Goal: Task Accomplishment & Management: Complete application form

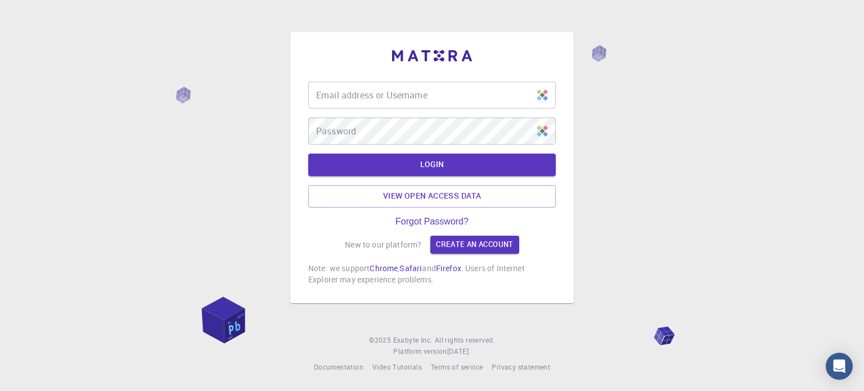
click at [412, 90] on input "Email address or Username" at bounding box center [432, 95] width 248 height 27
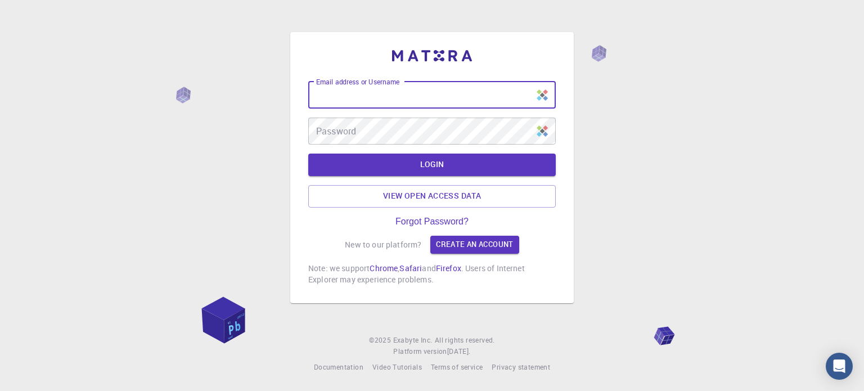
type input "[EMAIL_ADDRESS][DOMAIN_NAME]"
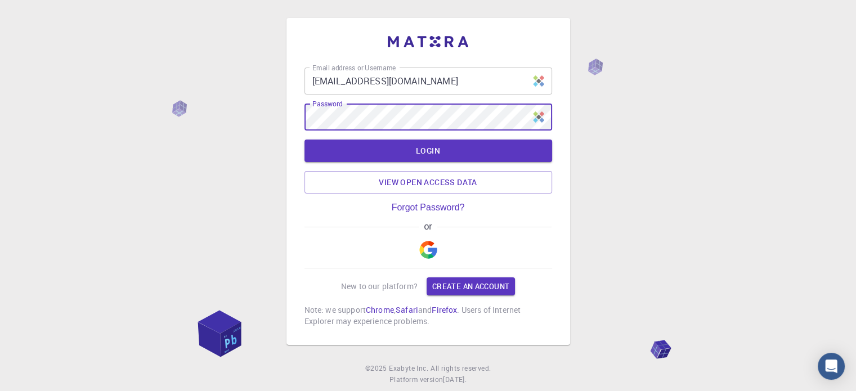
click at [424, 244] on img "button" at bounding box center [428, 250] width 18 height 18
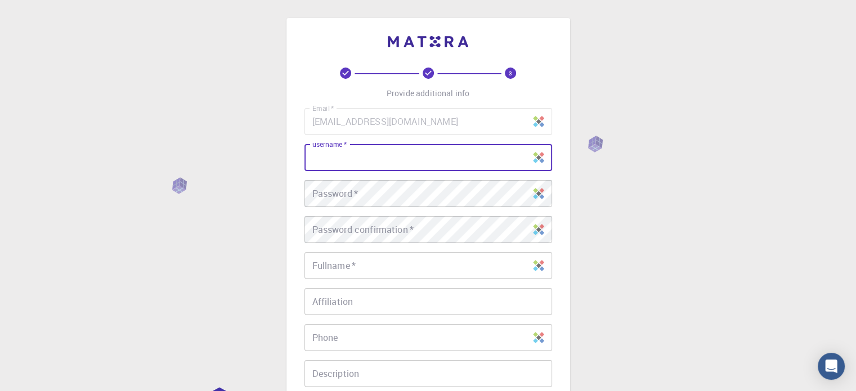
click at [384, 159] on input "username   *" at bounding box center [428, 157] width 248 height 27
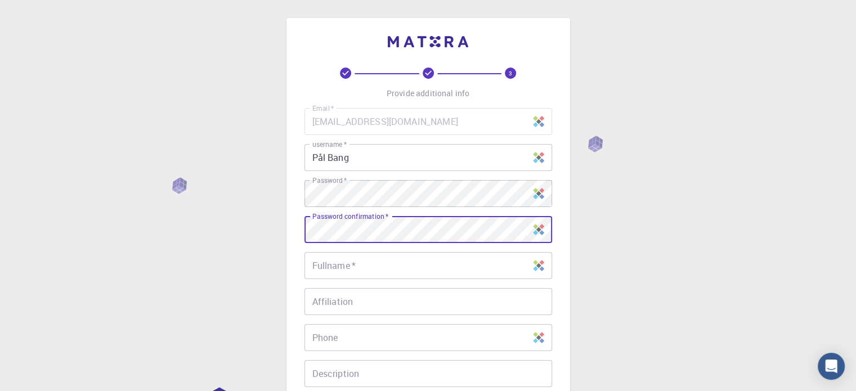
click at [325, 271] on input "Fullname   *" at bounding box center [428, 265] width 248 height 27
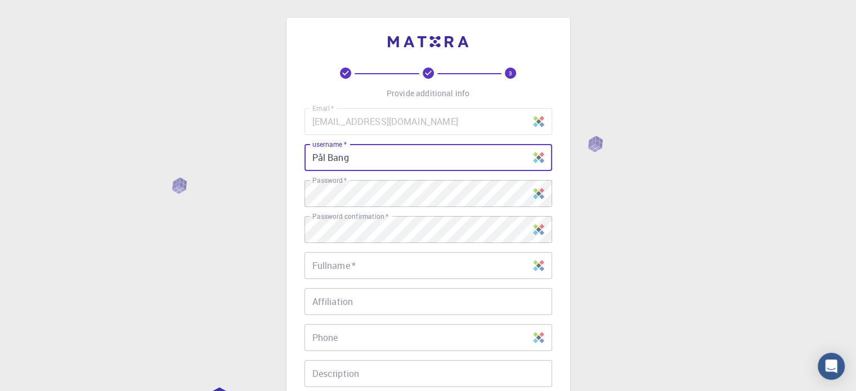
drag, startPoint x: 362, startPoint y: 154, endPoint x: 250, endPoint y: 155, distance: 112.0
click at [250, 155] on div "3 Provide additional info Email   * [EMAIL_ADDRESS][DOMAIN_NAME] Email   * user…" at bounding box center [428, 286] width 856 height 573
type input "[EMAIL_ADDRESS][DOMAIN_NAME]"
click at [356, 266] on input "Fullname   *" at bounding box center [428, 265] width 248 height 27
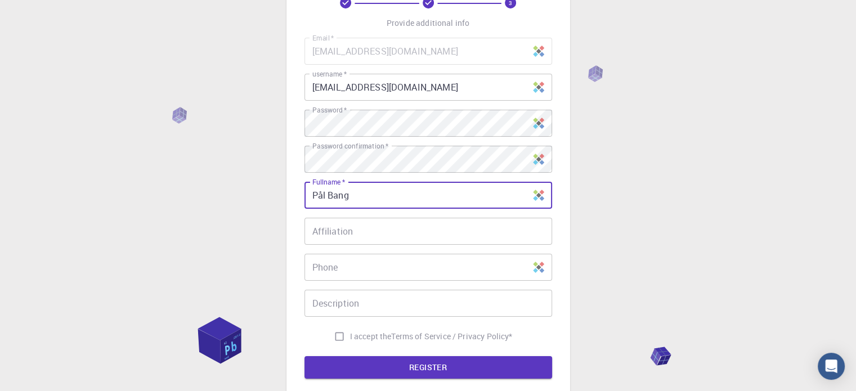
scroll to position [113, 0]
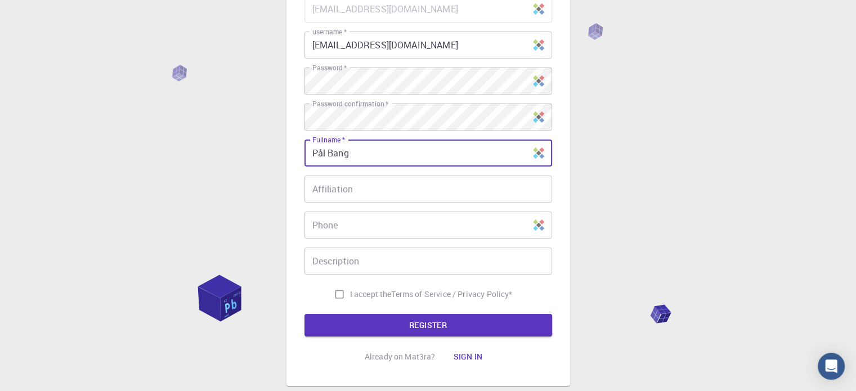
type input "Pål Bang"
click at [335, 296] on input "I accept the Terms of Service / Privacy Policy *" at bounding box center [339, 294] width 21 height 21
checkbox input "true"
click at [433, 324] on button "REGISTER" at bounding box center [428, 325] width 248 height 23
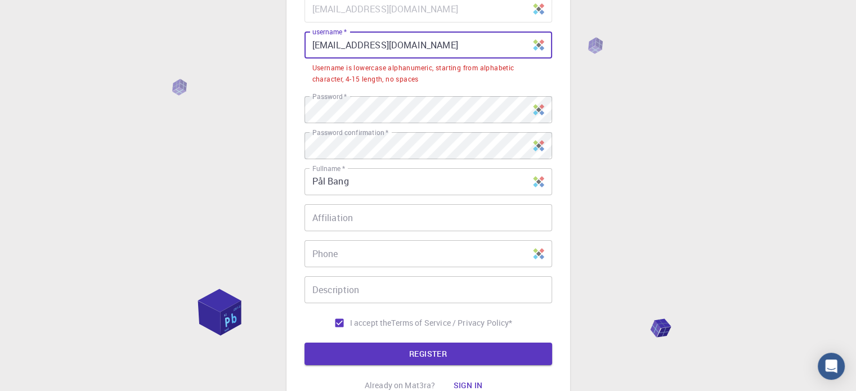
drag, startPoint x: 407, startPoint y: 46, endPoint x: 294, endPoint y: 47, distance: 113.7
click at [296, 47] on div "3 Provide additional info Email   * [EMAIL_ADDRESS][DOMAIN_NAME] Email   * user…" at bounding box center [428, 159] width 284 height 509
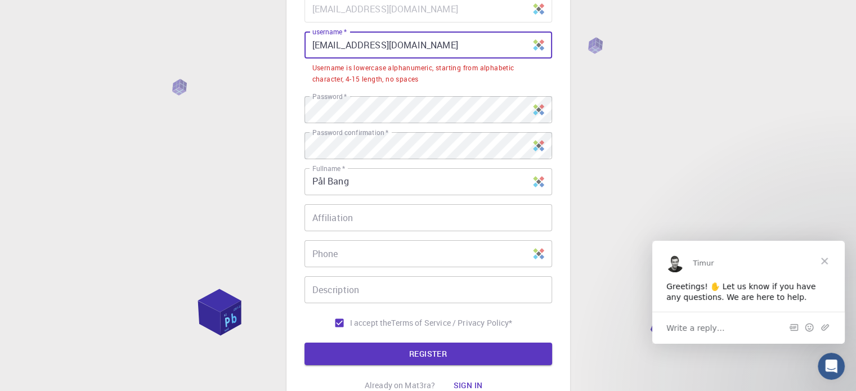
scroll to position [0, 0]
type input "O"
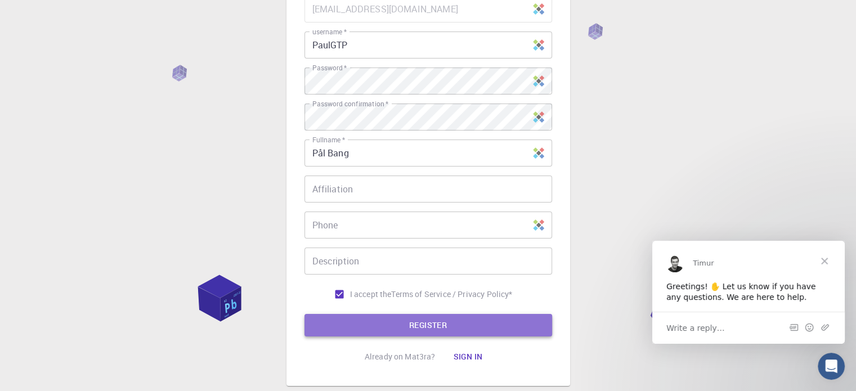
click at [431, 322] on button "REGISTER" at bounding box center [428, 325] width 248 height 23
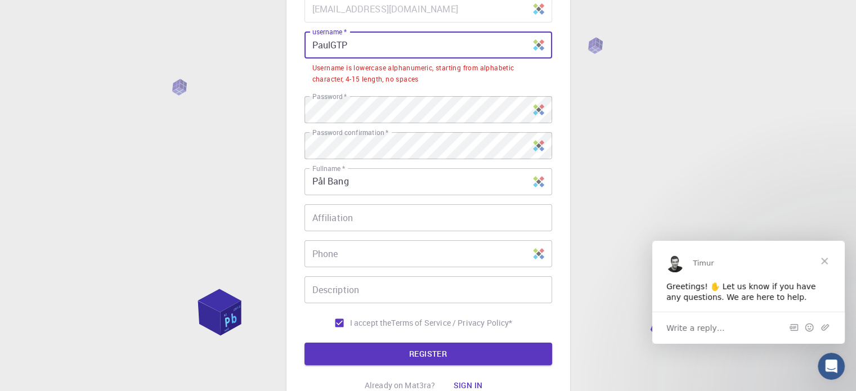
drag, startPoint x: 316, startPoint y: 48, endPoint x: 289, endPoint y: 48, distance: 26.4
click at [289, 48] on div "3 Provide additional info Email   * [EMAIL_ADDRESS][DOMAIN_NAME] Email   * user…" at bounding box center [428, 159] width 284 height 509
drag, startPoint x: 356, startPoint y: 51, endPoint x: 246, endPoint y: 49, distance: 109.7
click at [246, 49] on div "3 Provide additional info Email   * [EMAIL_ADDRESS][DOMAIN_NAME] Email   * user…" at bounding box center [428, 188] width 856 height 602
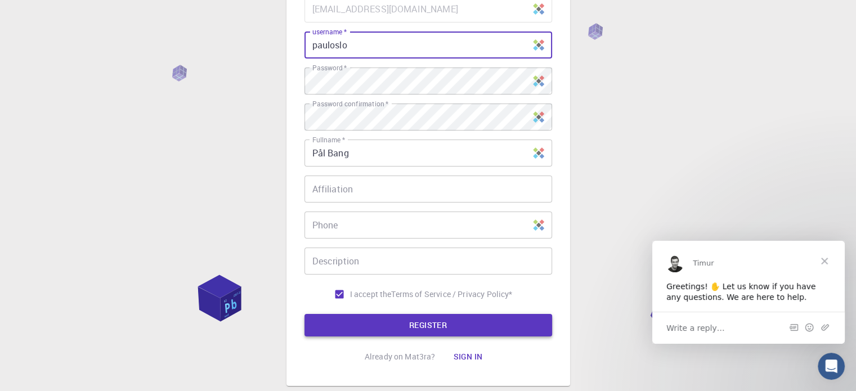
type input "pauloslo"
click at [436, 323] on button "REGISTER" at bounding box center [428, 325] width 248 height 23
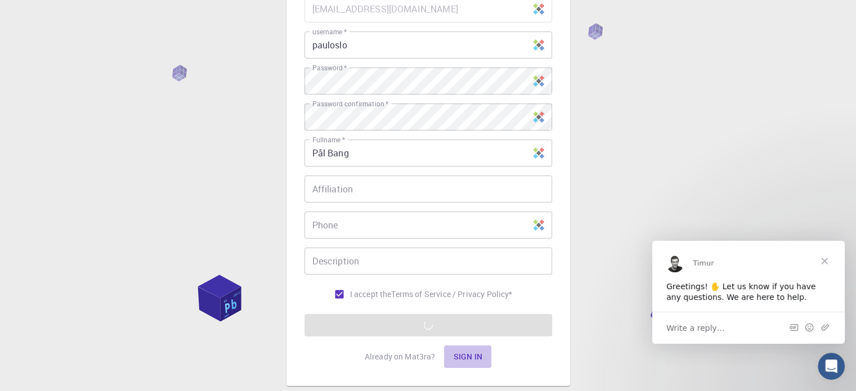
click at [470, 357] on button "Sign in" at bounding box center [467, 356] width 47 height 23
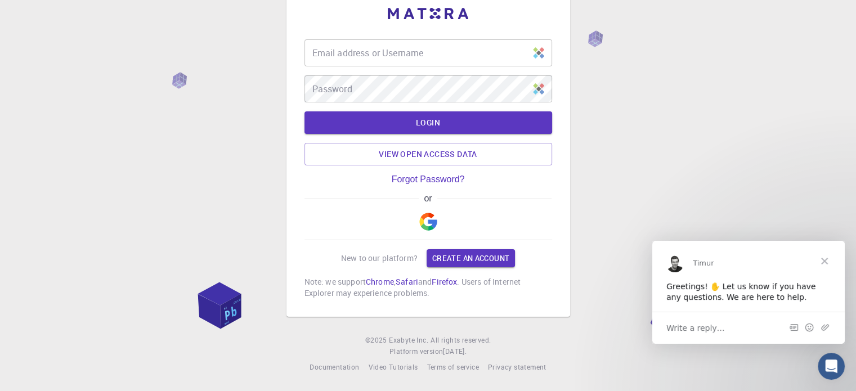
click at [434, 220] on img "button" at bounding box center [428, 222] width 18 height 18
click at [429, 53] on input "Email address or Username" at bounding box center [428, 52] width 248 height 27
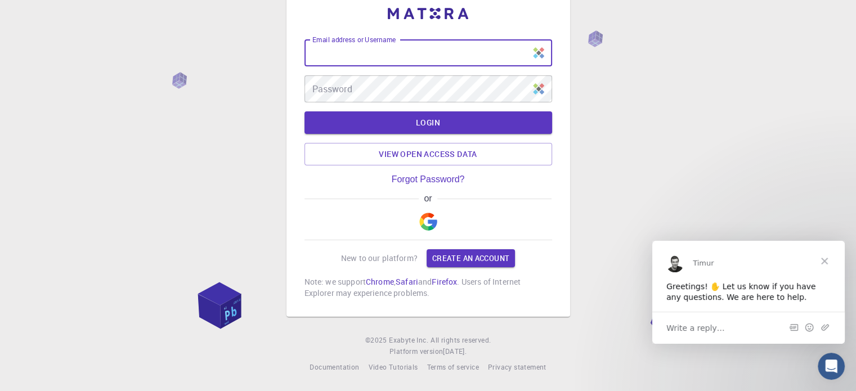
type input "pauloslo"
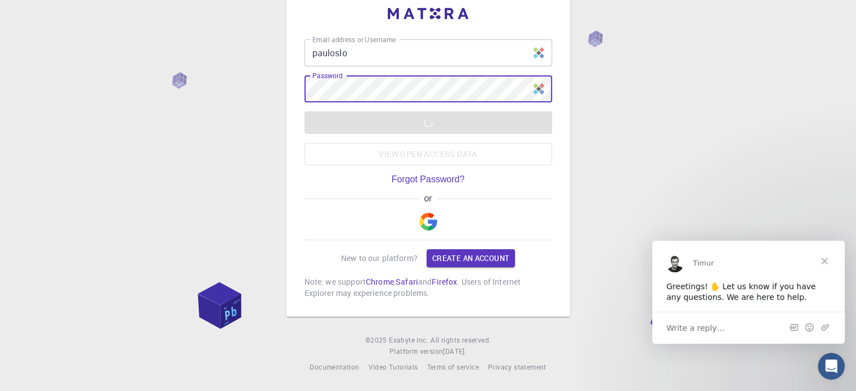
click at [443, 122] on div "LOGIN View open access data" at bounding box center [428, 138] width 248 height 54
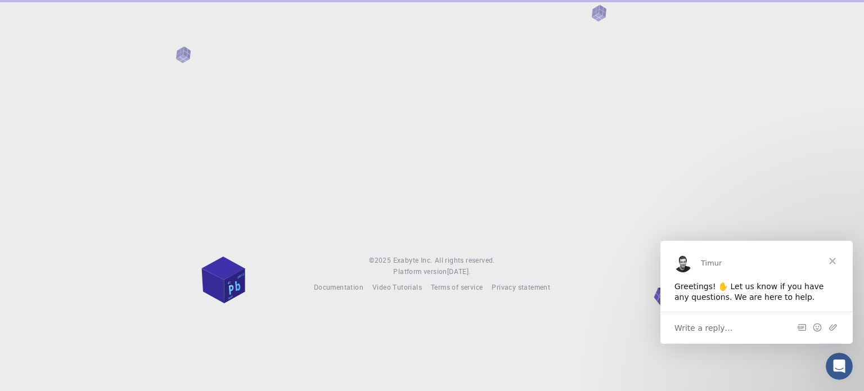
click at [831, 257] on span "Close" at bounding box center [833, 260] width 41 height 41
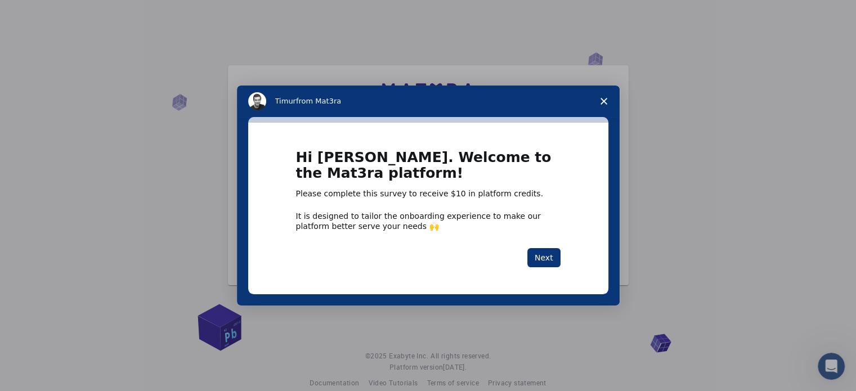
click at [601, 98] on polygon "Close survey" at bounding box center [603, 101] width 7 height 7
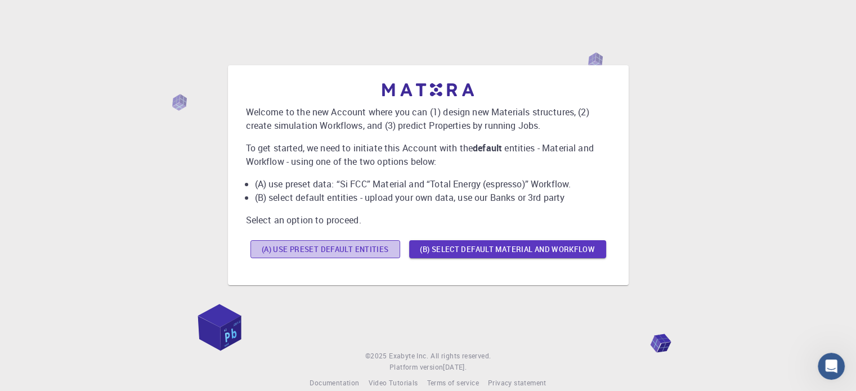
click at [279, 246] on button "(A) Use preset default entities" at bounding box center [325, 249] width 150 height 18
